Goal: Find specific page/section: Find specific page/section

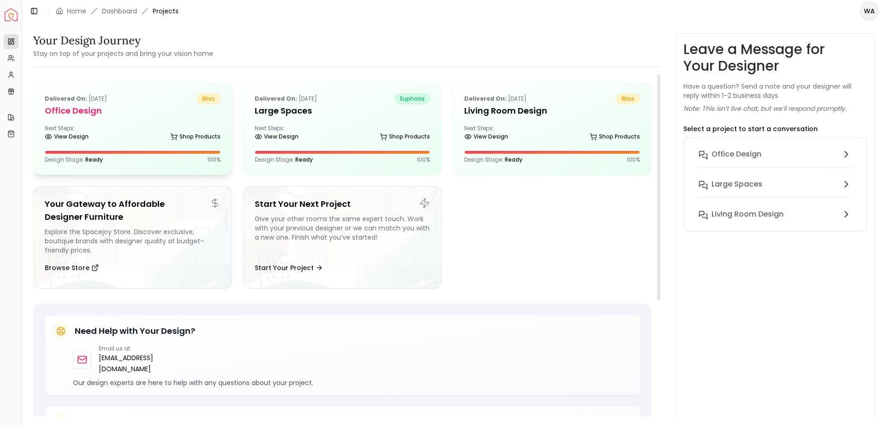
click at [125, 144] on div "Delivered on: [DATE] bliss Office design Next Steps: View Design Shop Products …" at bounding box center [133, 128] width 198 height 92
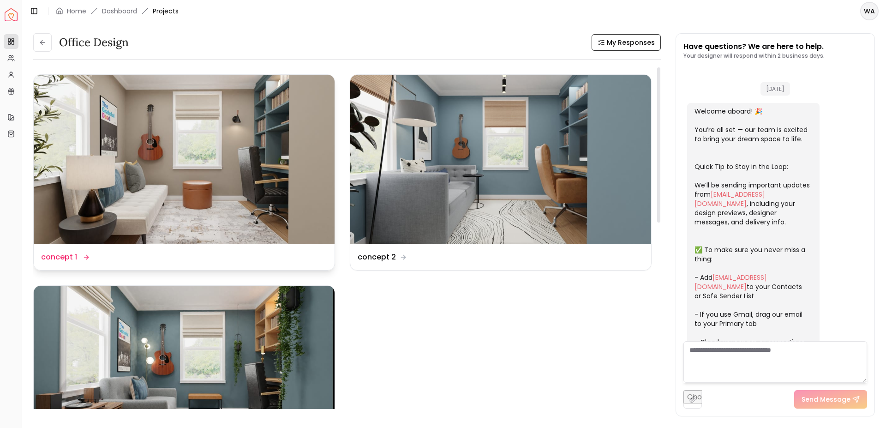
scroll to position [254, 0]
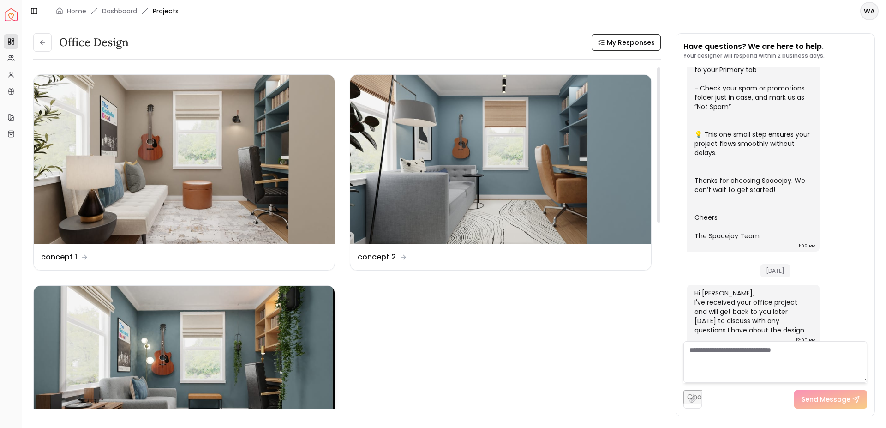
click at [255, 310] on img at bounding box center [184, 370] width 301 height 169
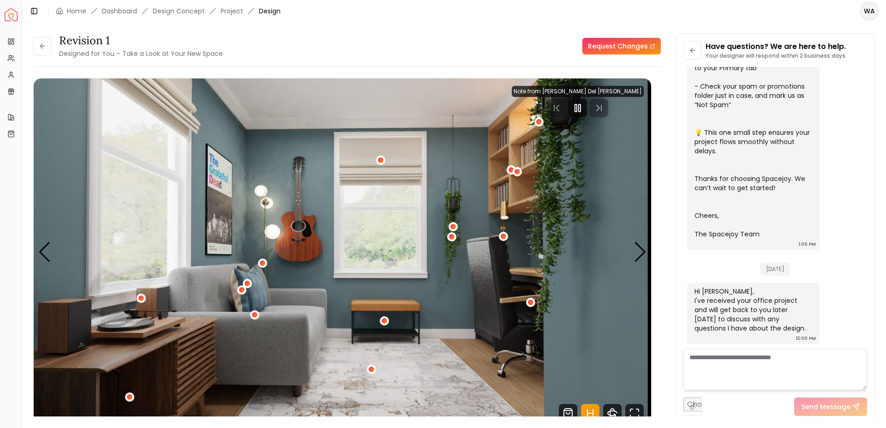
scroll to position [246, 0]
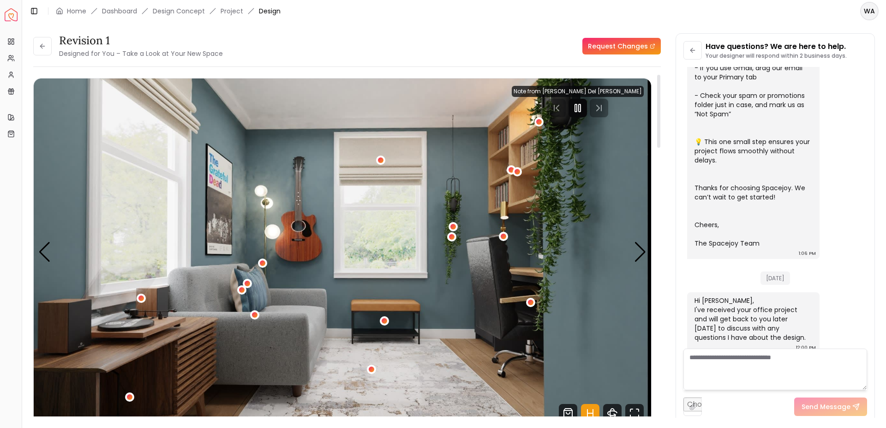
click at [587, 108] on div at bounding box center [577, 108] width 18 height 18
click at [633, 417] on main "Toggle Sidebar Home Dashboard Design Concept Project Design WA Revision 1 Desig…" at bounding box center [454, 214] width 864 height 428
click at [644, 248] on div "Next slide" at bounding box center [640, 252] width 12 height 20
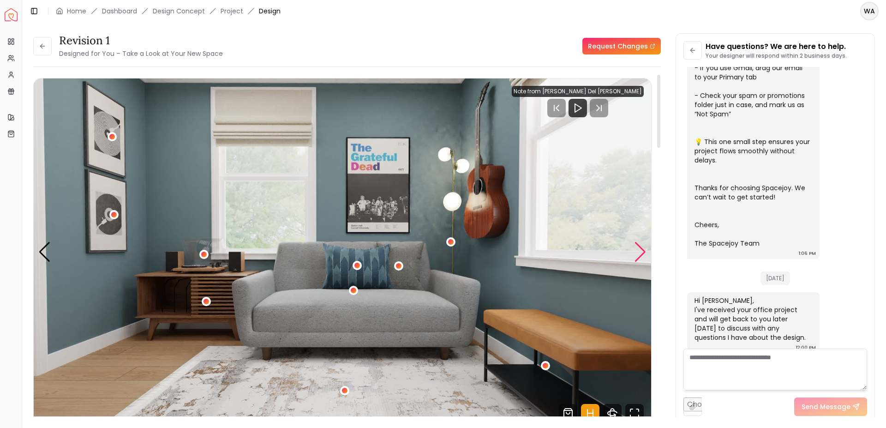
click at [644, 248] on div "Next slide" at bounding box center [640, 252] width 12 height 20
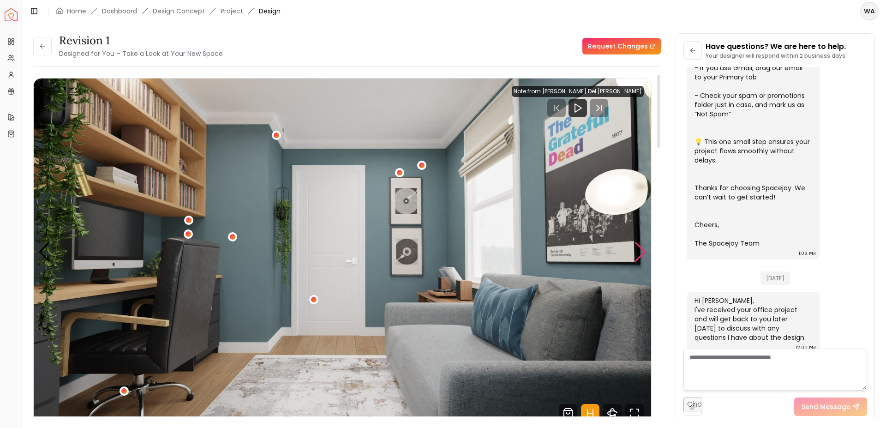
click at [644, 248] on div "Next slide" at bounding box center [640, 252] width 12 height 20
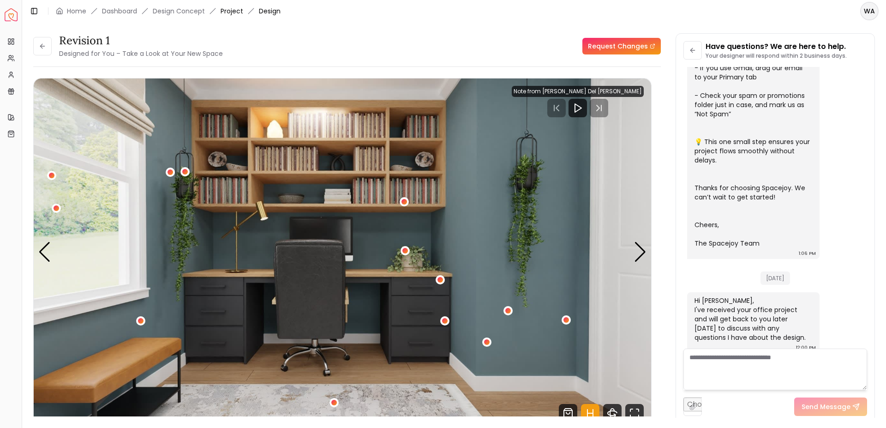
click at [229, 14] on link "Project" at bounding box center [231, 10] width 23 height 9
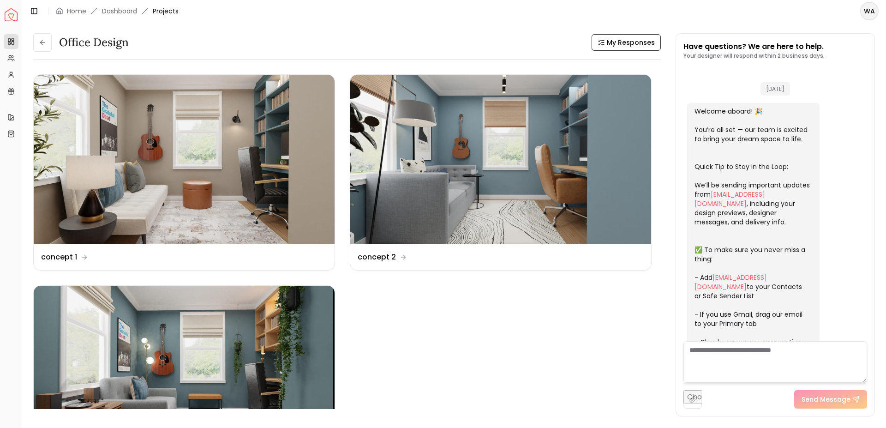
scroll to position [254, 0]
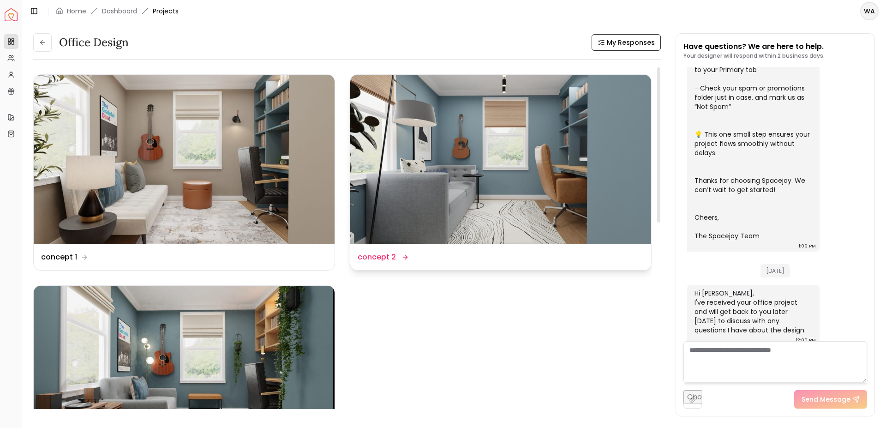
click at [426, 142] on img at bounding box center [500, 159] width 301 height 169
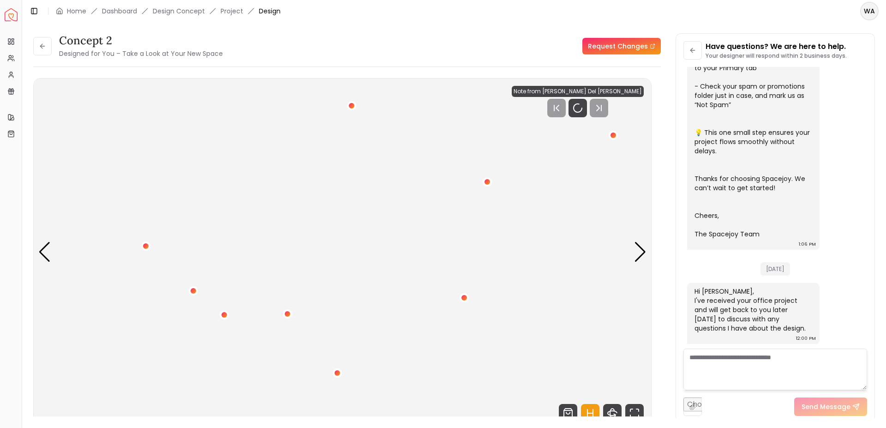
scroll to position [246, 0]
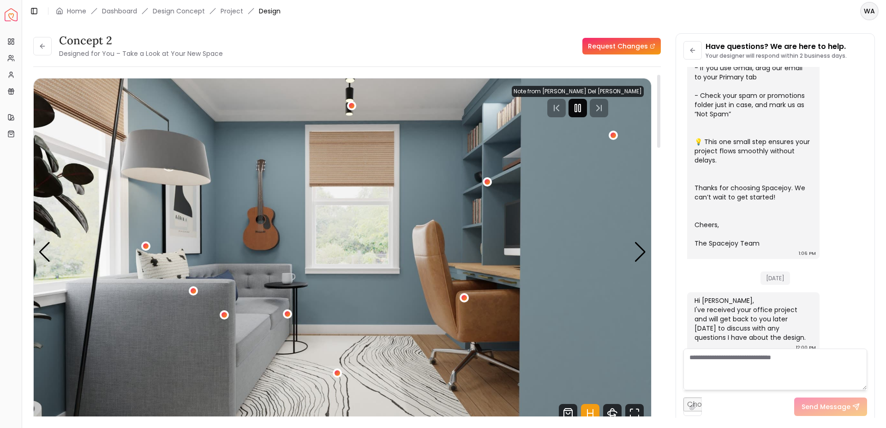
click at [587, 115] on div at bounding box center [577, 108] width 18 height 18
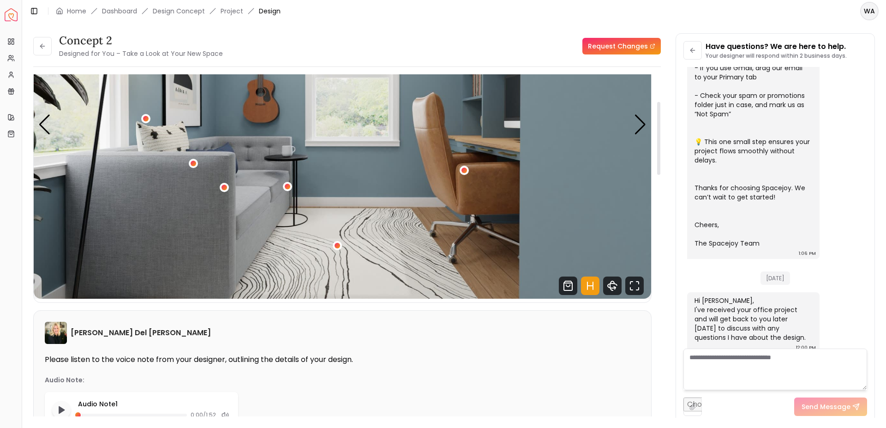
scroll to position [0, 0]
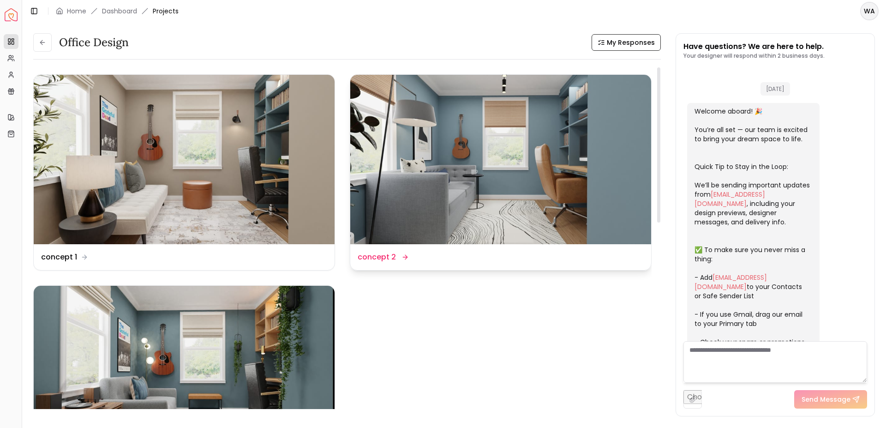
scroll to position [254, 0]
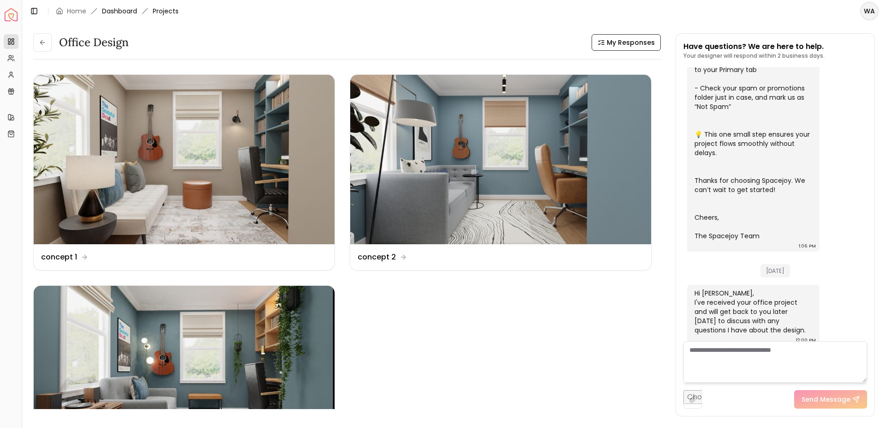
click at [110, 6] on link "Dashboard" at bounding box center [119, 10] width 35 height 9
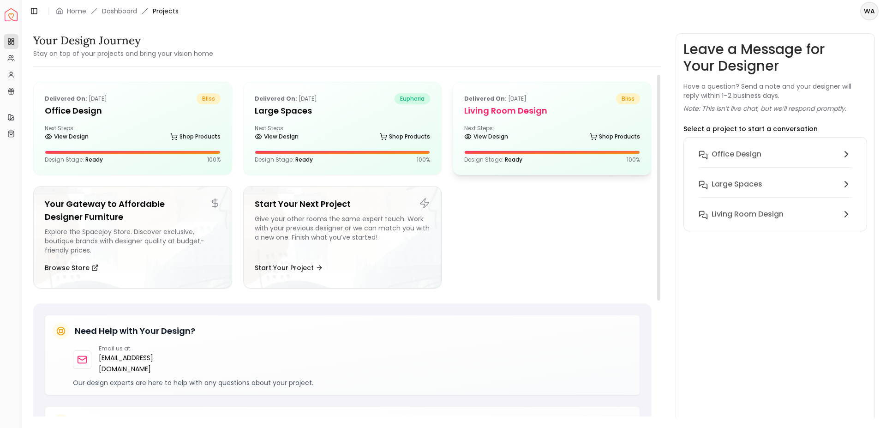
click at [546, 129] on div "Next Steps: View Design Shop Products" at bounding box center [552, 134] width 176 height 18
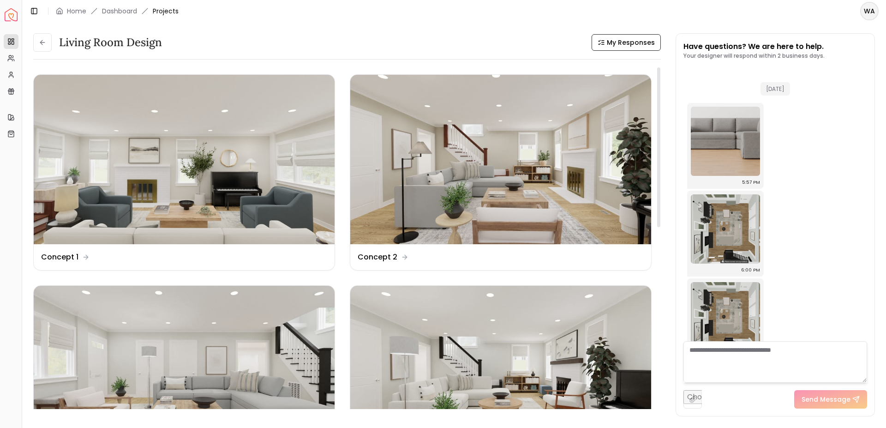
scroll to position [1954, 0]
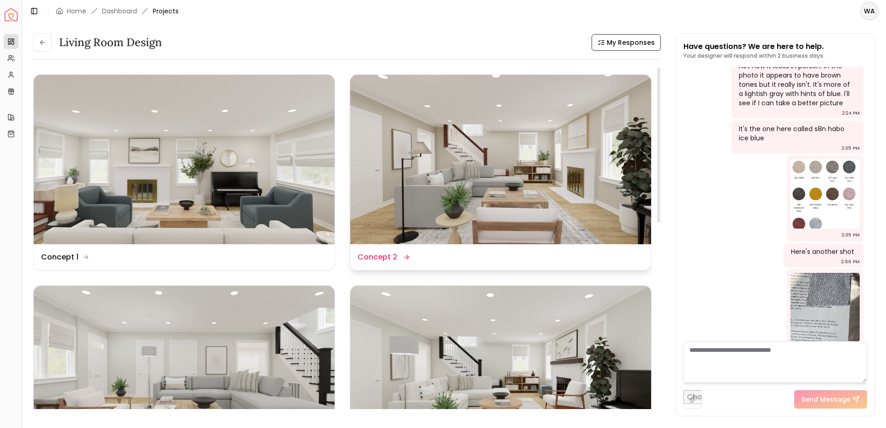
click at [518, 216] on img at bounding box center [500, 159] width 301 height 169
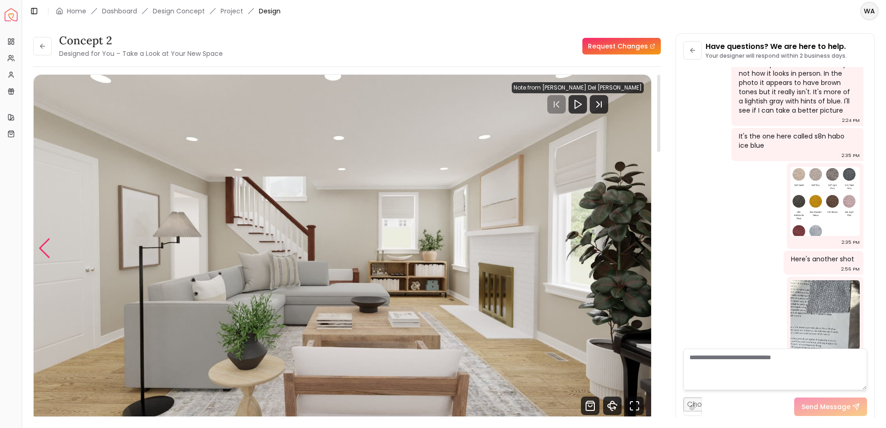
click at [41, 258] on div "Previous slide" at bounding box center [44, 248] width 12 height 20
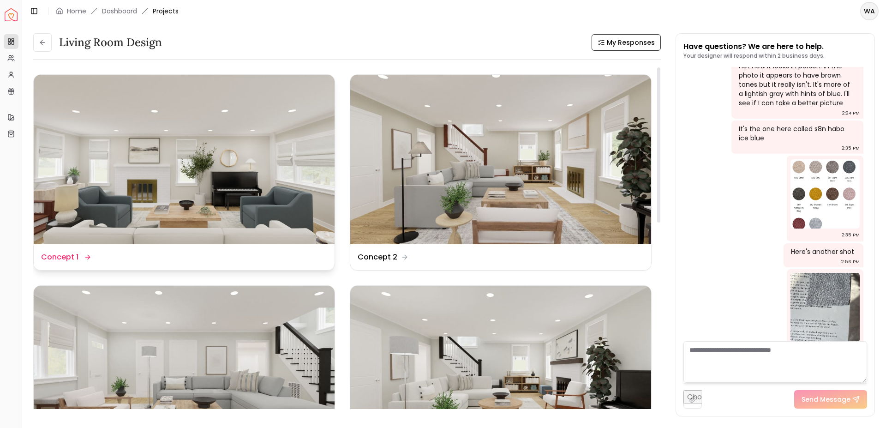
click at [190, 173] on img at bounding box center [184, 159] width 301 height 169
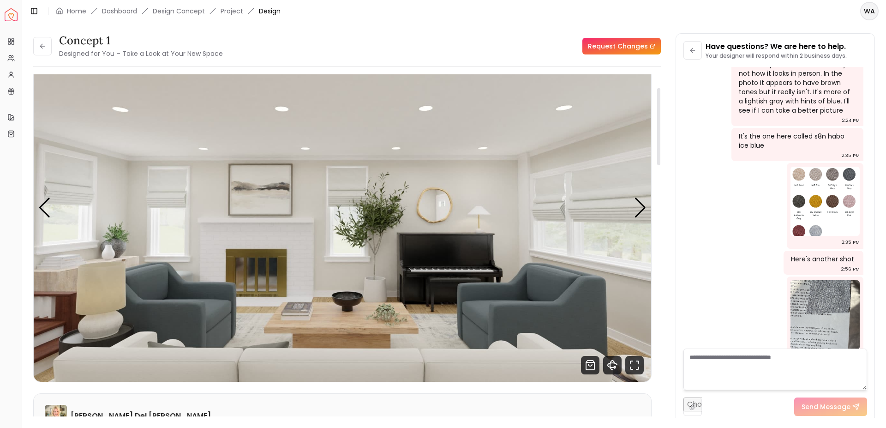
scroll to position [64, 0]
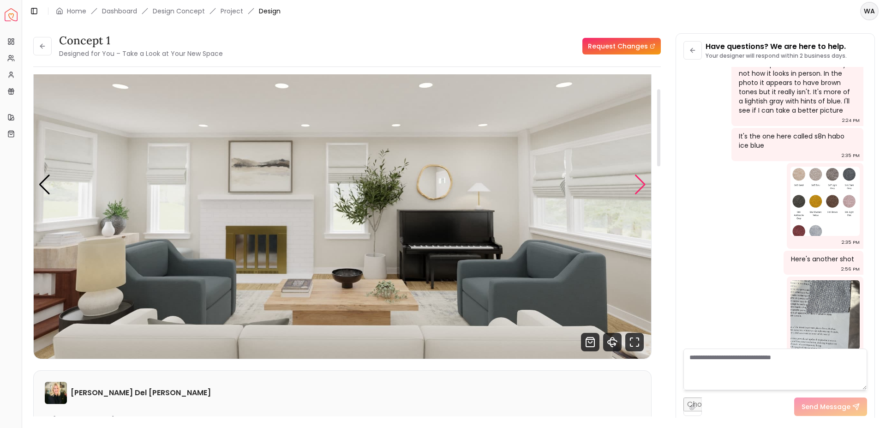
click at [638, 184] on div "Next slide" at bounding box center [640, 184] width 12 height 20
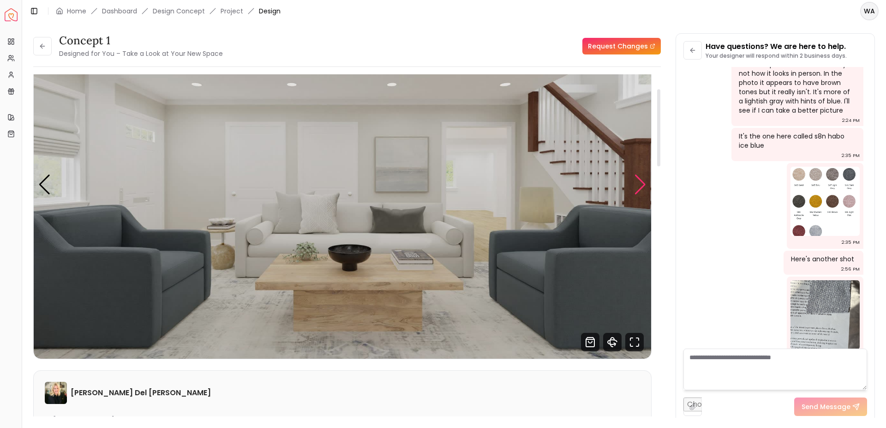
click at [638, 184] on div "Next slide" at bounding box center [640, 184] width 12 height 20
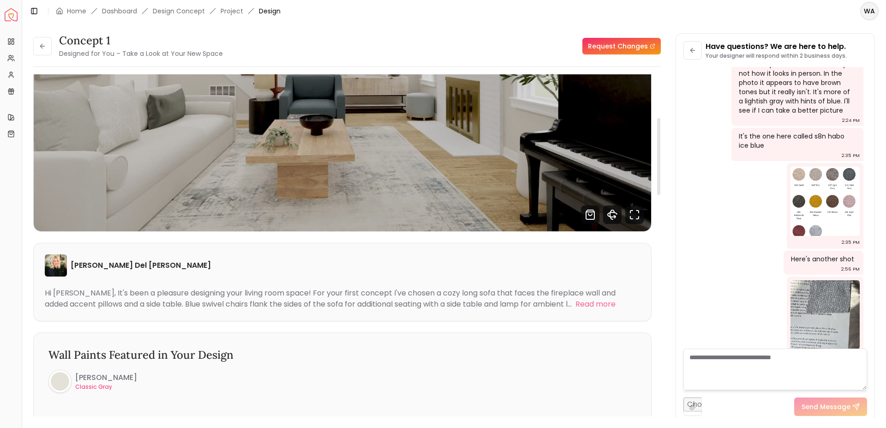
scroll to position [446, 0]
